Goal: Navigation & Orientation: Understand site structure

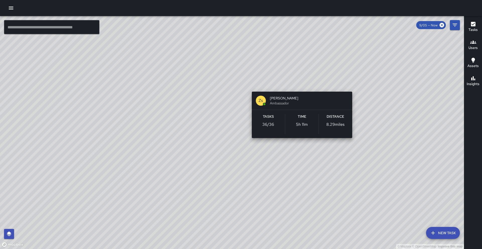
click at [300, 86] on div "© Mapbox © OpenStreetMap Improve this map Zs [PERSON_NAME] Ambassador Tasks 36 …" at bounding box center [232, 132] width 464 height 233
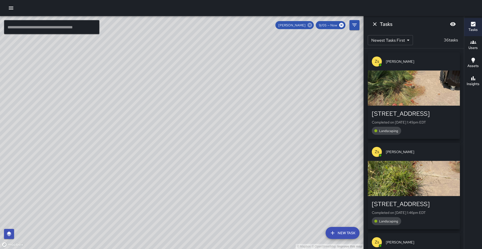
click at [309, 25] on icon at bounding box center [310, 25] width 5 height 5
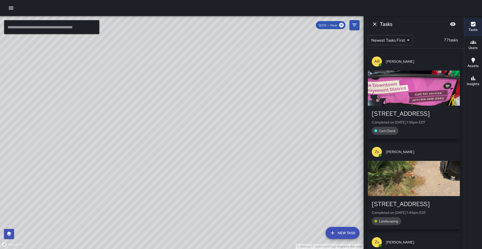
drag, startPoint x: 173, startPoint y: 136, endPoint x: 289, endPoint y: 61, distance: 138.5
click at [289, 61] on div "© Mapbox © OpenStreetMap Improve this map" at bounding box center [182, 132] width 364 height 233
drag, startPoint x: 261, startPoint y: 158, endPoint x: 240, endPoint y: 77, distance: 83.8
click at [240, 77] on div "© Mapbox © OpenStreetMap Improve this map" at bounding box center [182, 132] width 364 height 233
drag, startPoint x: 216, startPoint y: 106, endPoint x: 206, endPoint y: 152, distance: 48.0
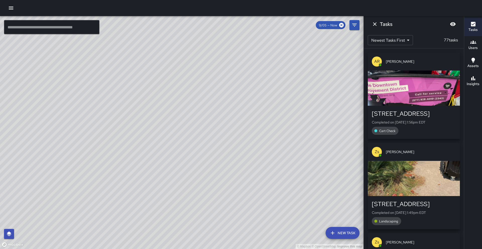
click at [206, 152] on div "© Mapbox © OpenStreetMap Improve this map" at bounding box center [182, 132] width 364 height 233
